Goal: Information Seeking & Learning: Check status

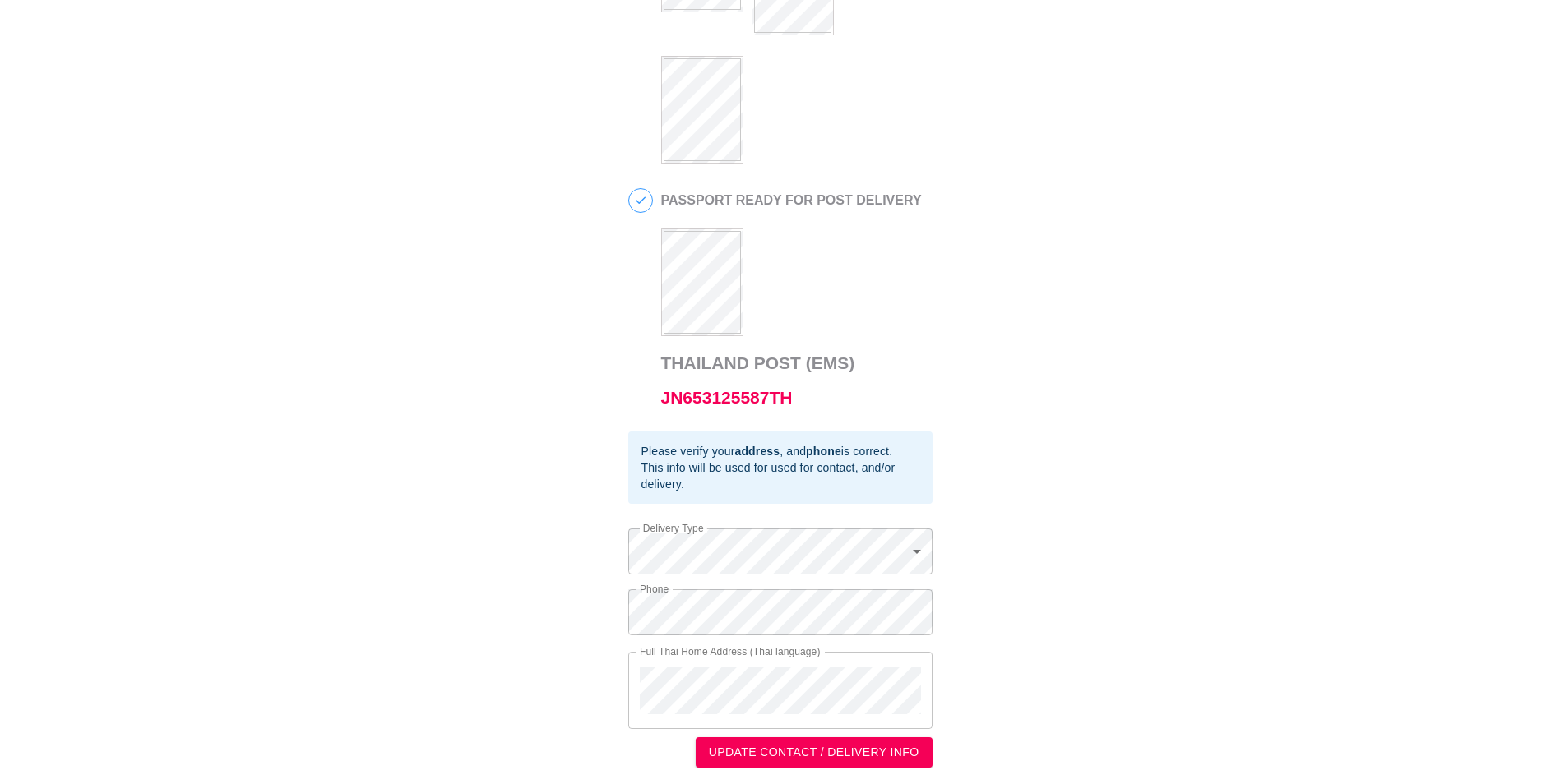
scroll to position [670, 0]
click at [753, 396] on link "JN653125587TH" at bounding box center [727, 397] width 132 height 19
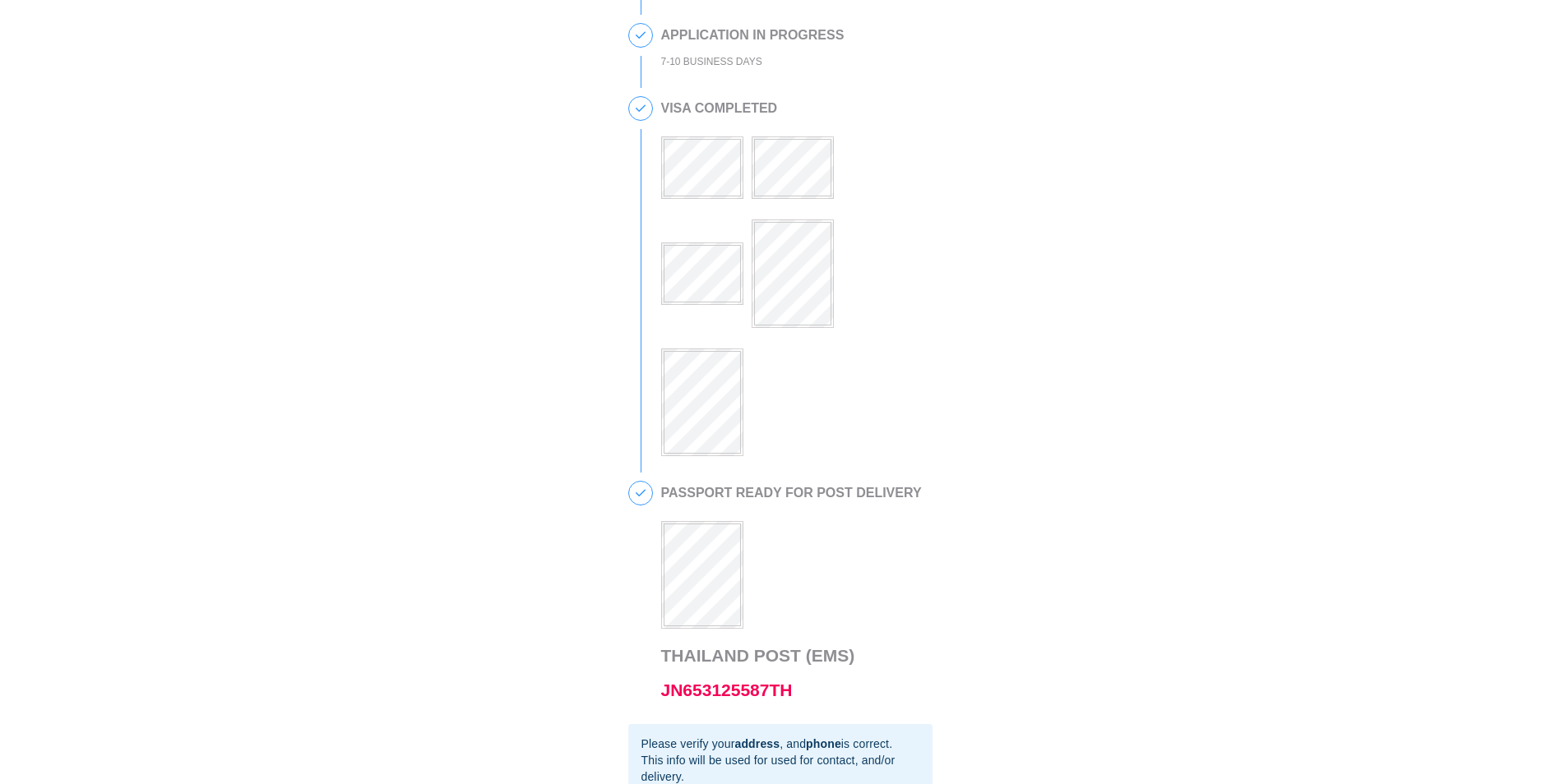
scroll to position [342, 0]
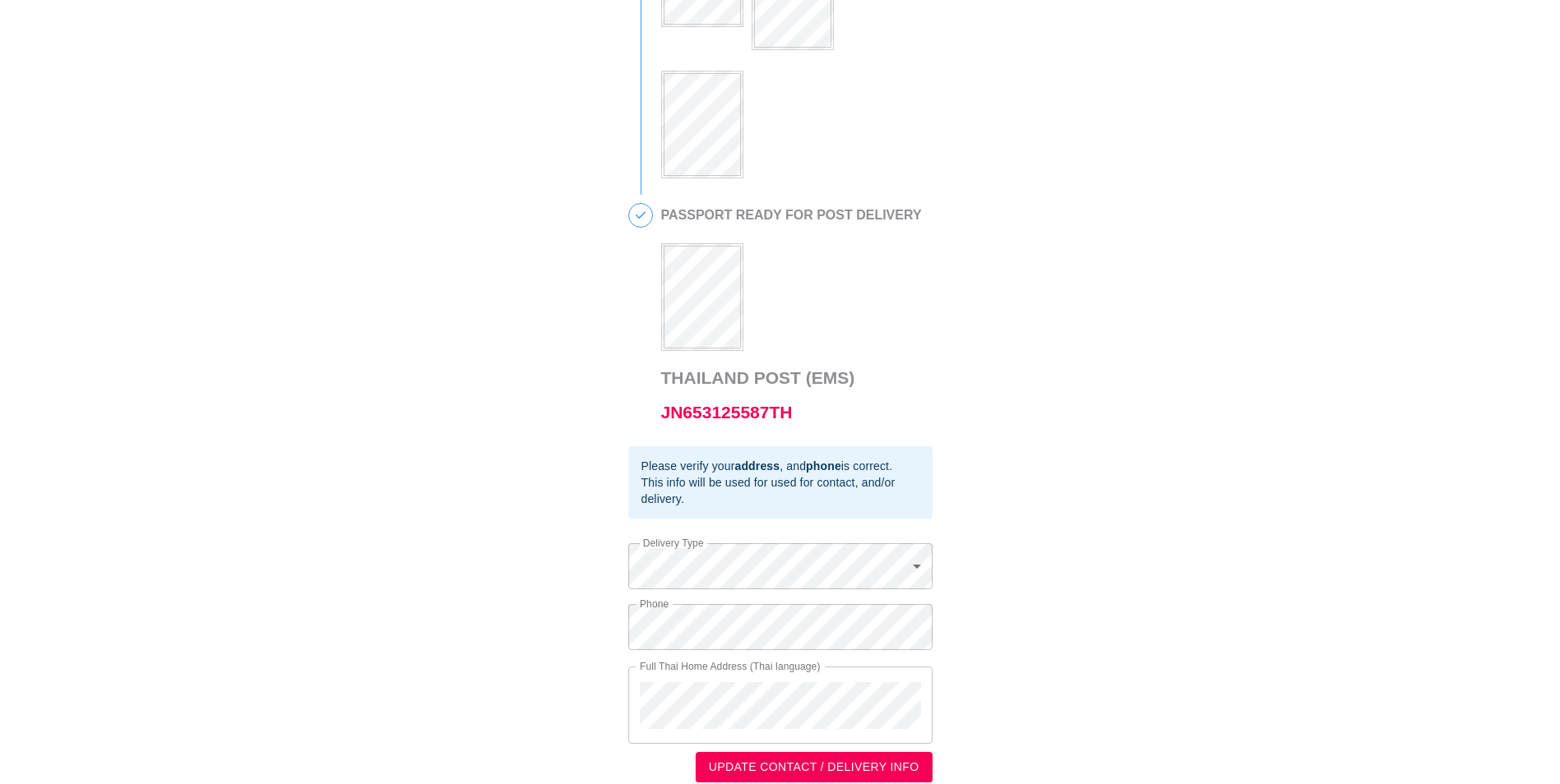
scroll to position [670, 0]
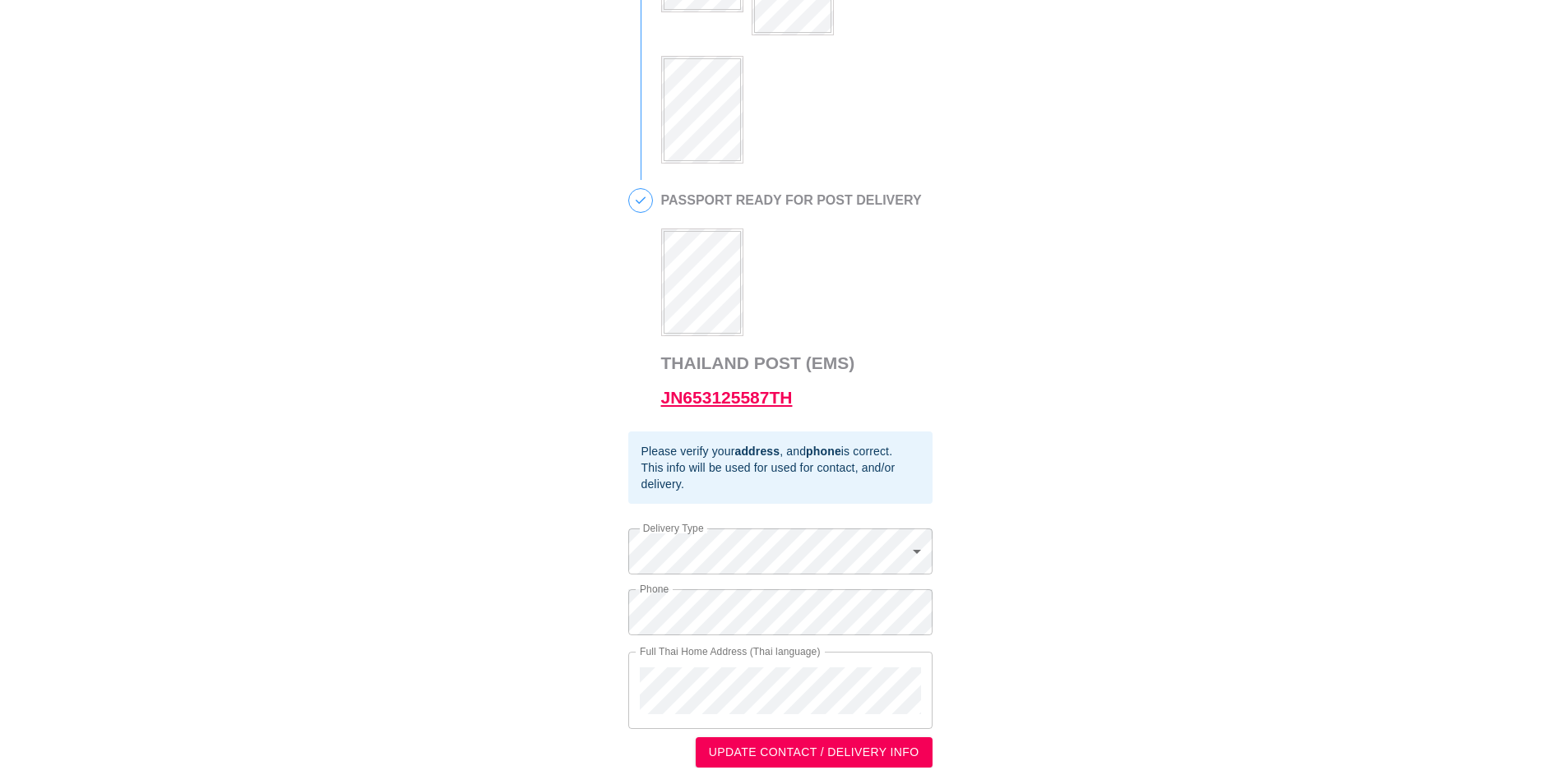
click at [733, 400] on link "JN653125587TH" at bounding box center [727, 397] width 132 height 19
